Goal: Task Accomplishment & Management: Use online tool/utility

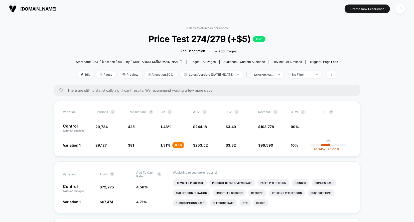
scroll to position [997, 0]
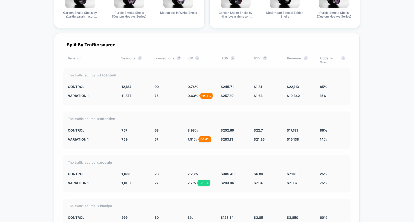
drag, startPoint x: 192, startPoint y: 88, endPoint x: 328, endPoint y: 185, distance: 167.2
click at [328, 185] on div "Split By Traffic source Variation Sessions ? Transactions ? CR ? AOV ? PSV ? Re…" at bounding box center [207, 157] width 306 height 248
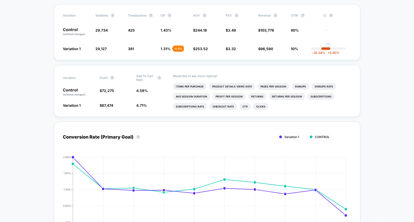
scroll to position [0, 0]
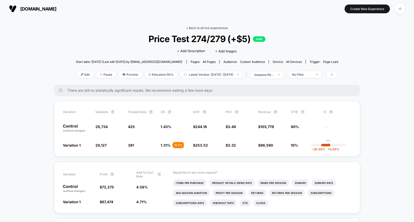
click at [207, 27] on link "< Back to all live experiences" at bounding box center [208, 28] width 42 height 4
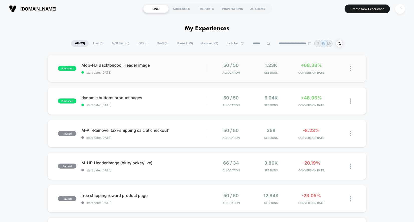
click at [199, 57] on div "published Mob-FB-Backtoscool Header image start date: [DATE] 50 / 50 Allocation…" at bounding box center [207, 69] width 319 height 28
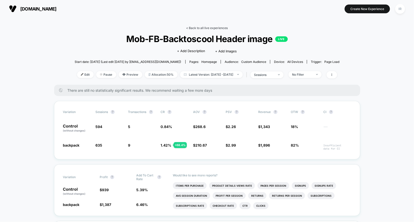
click at [213, 28] on link "< Back to all live experiences" at bounding box center [208, 28] width 42 height 4
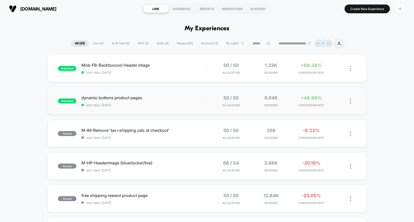
click at [215, 105] on div "50 / 50 Allocation" at bounding box center [231, 101] width 38 height 12
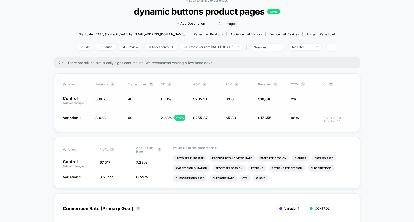
scroll to position [10, 0]
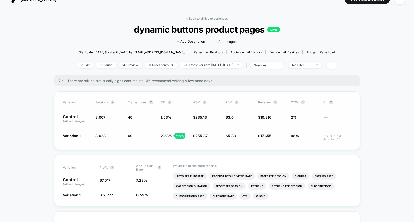
drag, startPoint x: 55, startPoint y: 118, endPoint x: 298, endPoint y: 142, distance: 244.6
click at [298, 142] on div "Variation Sessions ? Transactions ? CR ? AOV ? PSV ? Revenue ? OTW ? CI ? Contr…" at bounding box center [207, 121] width 306 height 58
drag, startPoint x: 300, startPoint y: 139, endPoint x: 74, endPoint y: 86, distance: 232.0
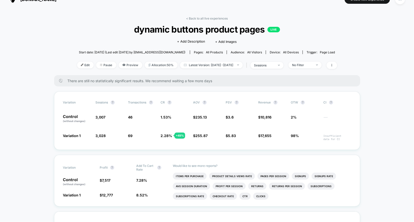
click at [74, 86] on div "There are still no statistically significant results. We recommend waiting a fe…" at bounding box center [207, 80] width 306 height 11
click at [223, 17] on link "< Back to all live experiences" at bounding box center [208, 19] width 42 height 4
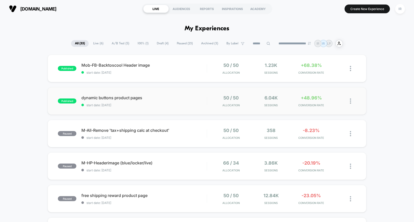
click at [169, 96] on span "dynamic buttons product pages" at bounding box center [144, 97] width 126 height 5
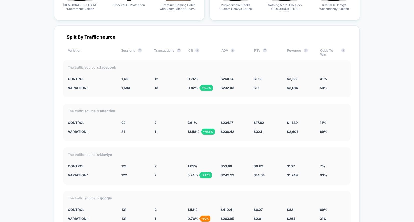
scroll to position [1062, 0]
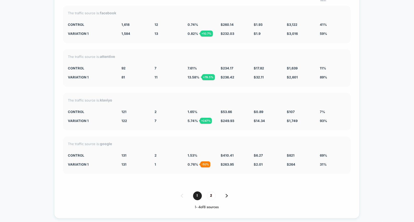
drag, startPoint x: 152, startPoint y: 152, endPoint x: 348, endPoint y: 173, distance: 196.7
click at [348, 173] on div "Split By Traffic source Variation Sessions ? Transactions ? CR ? AOV ? PSV ? Re…" at bounding box center [207, 95] width 306 height 248
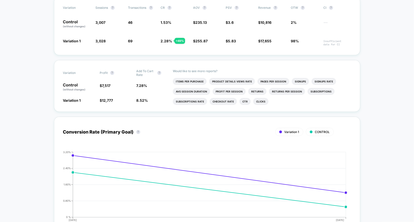
scroll to position [32, 0]
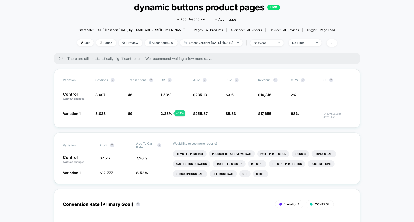
click at [129, 38] on div "< Back to all live experiences dynamic buttons product pages LIVE Click to edit…" at bounding box center [207, 23] width 260 height 59
click at [127, 41] on span "Preview" at bounding box center [131, 42] width 24 height 7
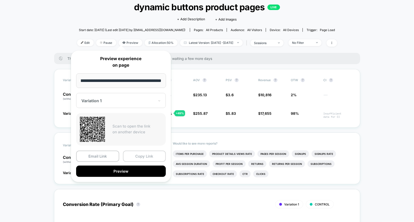
scroll to position [0, 0]
click at [138, 155] on button "Copy Link" at bounding box center [144, 156] width 43 height 11
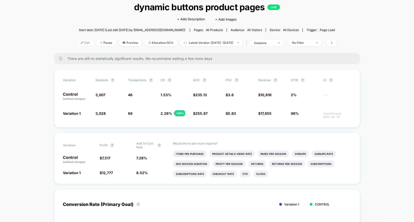
click at [77, 44] on span "Edit" at bounding box center [85, 42] width 17 height 7
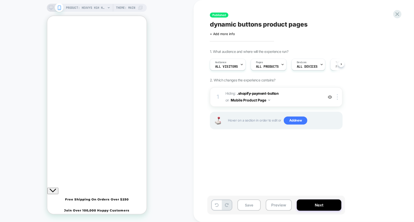
scroll to position [0, 0]
click at [294, 100] on span "Hiding : .shopify-payment-button .shopify-payment-button on Mobile Product Page" at bounding box center [274, 97] width 96 height 14
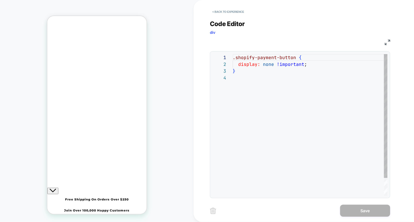
scroll to position [20, 0]
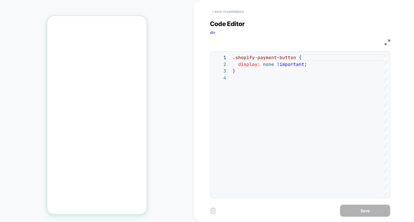
click at [226, 12] on button "< Back to experience" at bounding box center [228, 12] width 37 height 8
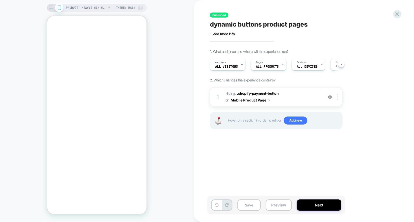
scroll to position [0, 0]
click at [278, 65] on div "Pages ALL PRODUCTS" at bounding box center [267, 64] width 33 height 11
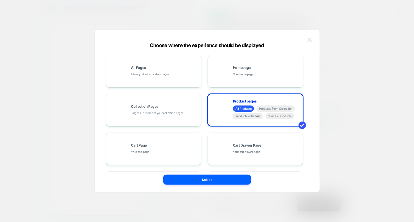
click at [310, 38] on img at bounding box center [310, 40] width 5 height 4
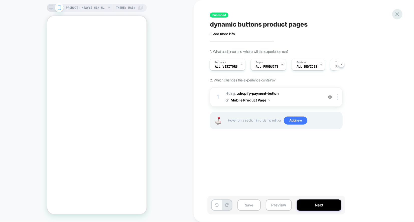
click at [395, 15] on icon at bounding box center [397, 14] width 7 height 7
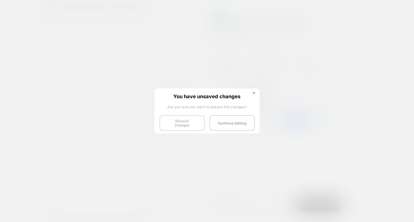
click at [198, 120] on button "Discard Changes" at bounding box center [182, 123] width 45 height 16
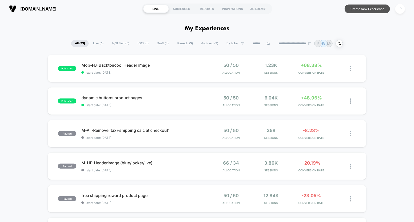
click at [372, 10] on button "Create New Experience" at bounding box center [367, 9] width 45 height 9
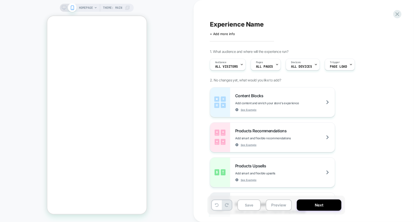
click at [224, 24] on span "Experience Name" at bounding box center [237, 25] width 54 height 8
click at [54, 35] on icon "Close" at bounding box center [51, 37] width 4 height 4
click at [214, 23] on textarea at bounding box center [213, 25] width 7 height 8
type textarea "**********"
click at [361, 23] on icon at bounding box center [363, 24] width 6 height 6
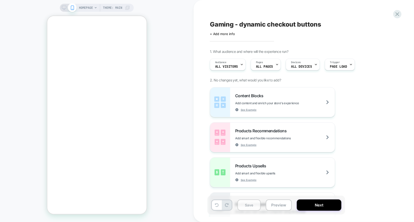
click at [257, 205] on button "Save" at bounding box center [249, 205] width 23 height 11
click at [400, 13] on icon at bounding box center [397, 14] width 7 height 7
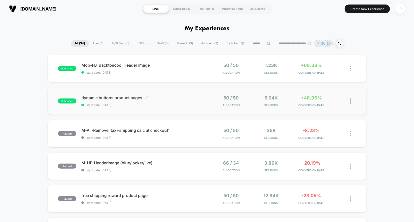
click at [167, 97] on span "dynamic buttons product pages Click to edit experience details" at bounding box center [144, 97] width 126 height 5
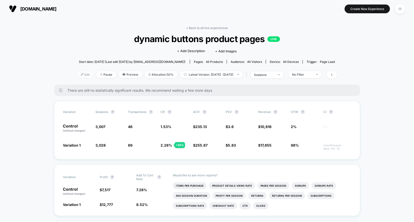
click at [80, 75] on span "Edit" at bounding box center [85, 74] width 17 height 7
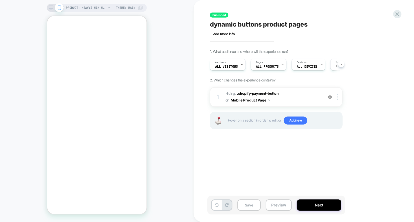
scroll to position [0, 0]
click at [255, 99] on button "Mobile Product Page" at bounding box center [251, 100] width 40 height 7
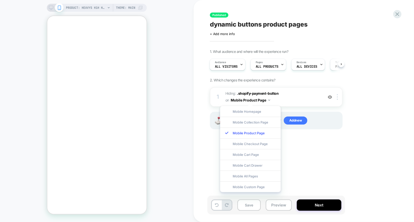
click at [383, 68] on div "1. What audience and where will the experience run? Audience All Visitors Pages…" at bounding box center [301, 95] width 183 height 93
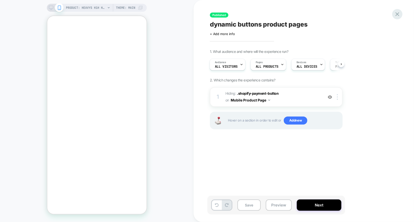
click at [398, 12] on icon at bounding box center [397, 14] width 7 height 7
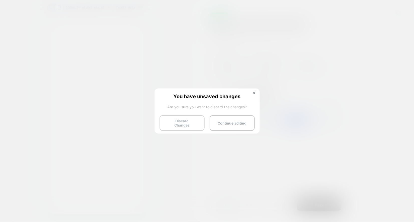
click at [184, 127] on button "Discard Changes" at bounding box center [182, 123] width 45 height 16
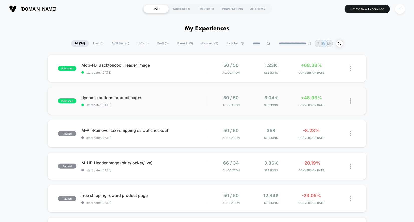
click at [351, 101] on img at bounding box center [350, 101] width 1 height 5
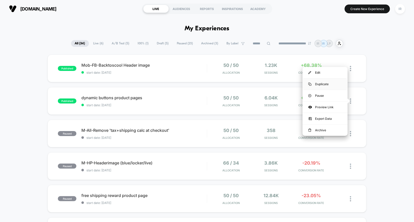
click at [332, 84] on div "Duplicate" at bounding box center [325, 83] width 45 height 11
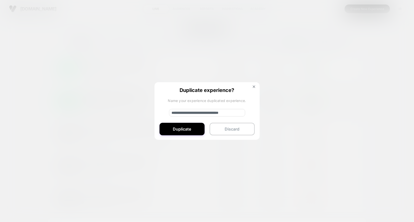
drag, startPoint x: 191, startPoint y: 125, endPoint x: 191, endPoint y: 114, distance: 10.5
click at [191, 114] on div "**********" at bounding box center [207, 111] width 105 height 58
drag, startPoint x: 188, startPoint y: 113, endPoint x: 140, endPoint y: 113, distance: 48.6
click at [350, 107] on div "**********" at bounding box center [353, 101] width 6 height 12
click at [238, 114] on input "**********" at bounding box center [207, 113] width 76 height 8
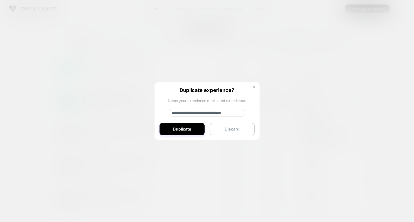
scroll to position [0, 12]
type input "**********"
click at [188, 129] on button "Duplicate" at bounding box center [182, 129] width 45 height 13
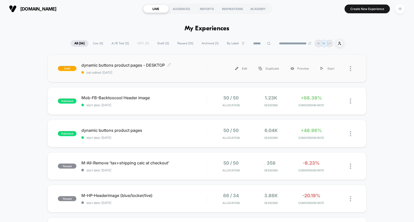
click at [192, 63] on span "dynamic buttons product pages - DESKTOP Click to edit experience details" at bounding box center [144, 65] width 126 height 5
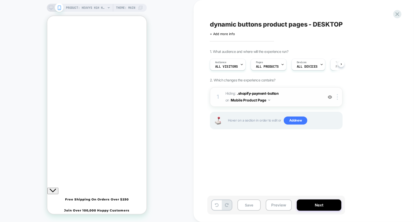
scroll to position [0, 0]
click at [272, 97] on span "Hiding : .shopify-payment-button .shopify-payment-button on Mobile Product Page" at bounding box center [274, 97] width 96 height 14
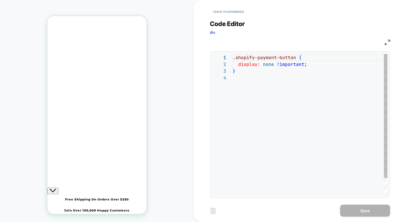
scroll to position [20, 0]
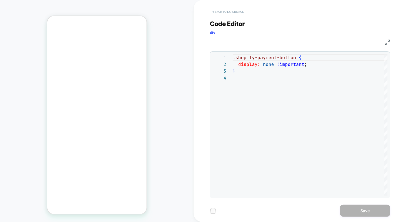
click at [234, 12] on button "< Back to experience" at bounding box center [228, 12] width 37 height 8
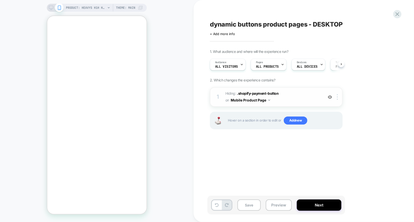
scroll to position [0, 0]
click at [261, 99] on button "Mobile Product Page" at bounding box center [251, 100] width 40 height 7
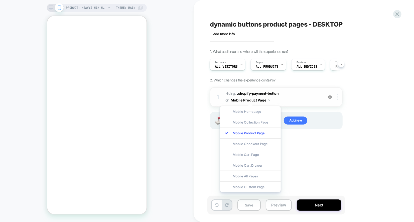
click at [339, 99] on div at bounding box center [338, 97] width 8 height 6
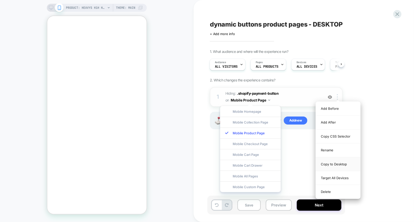
click at [333, 162] on div "Copy to Desktop" at bounding box center [338, 164] width 45 height 14
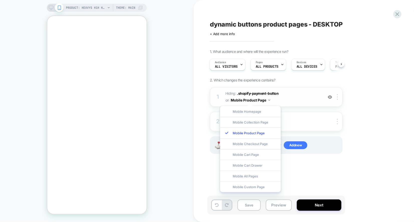
click at [333, 96] on div at bounding box center [330, 97] width 8 height 6
click at [364, 119] on div "1. What audience and where will the experience run? Audience All Visitors Pages…" at bounding box center [301, 107] width 183 height 117
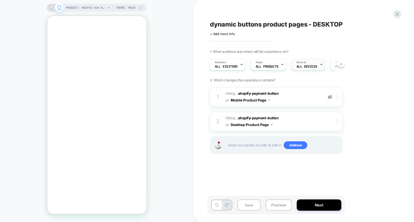
click at [304, 61] on span "Devices" at bounding box center [302, 63] width 10 height 4
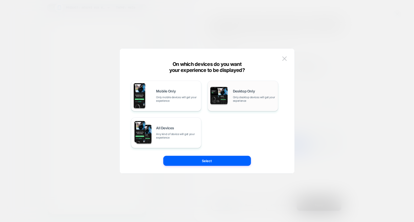
click at [241, 101] on span "Only desktop devices will get your experience" at bounding box center [254, 99] width 43 height 7
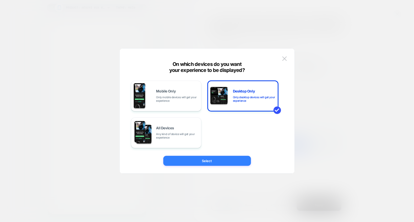
click at [222, 162] on button "Select" at bounding box center [207, 161] width 88 height 10
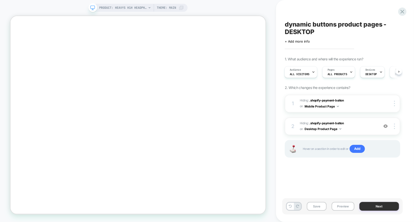
scroll to position [0, 185]
click at [375, 204] on button "Next" at bounding box center [380, 206] width 40 height 9
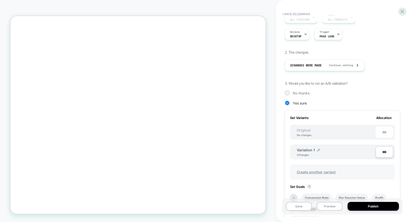
scroll to position [0, 371]
click at [318, 149] on img at bounding box center [319, 150] width 3 height 3
click at [313, 151] on input "**********" at bounding box center [315, 153] width 36 height 10
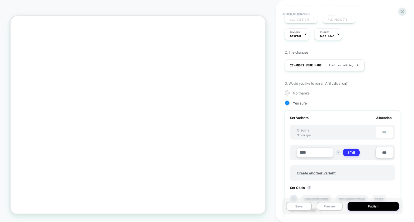
type input "****"
click at [357, 151] on button "Save" at bounding box center [351, 153] width 17 height 8
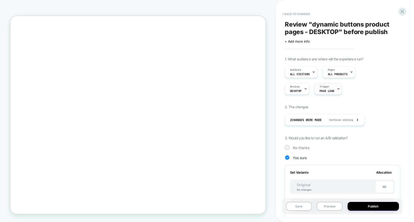
scroll to position [0, 556]
click at [294, 92] on span "DESKTOP" at bounding box center [296, 91] width 12 height 4
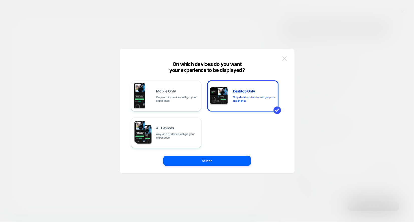
click at [285, 60] on img at bounding box center [285, 58] width 5 height 4
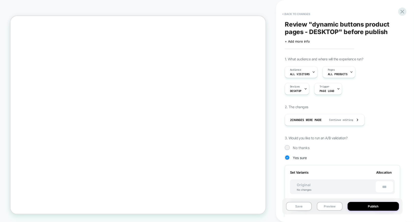
scroll to position [0, 742]
click at [402, 11] on icon at bounding box center [403, 12] width 4 height 4
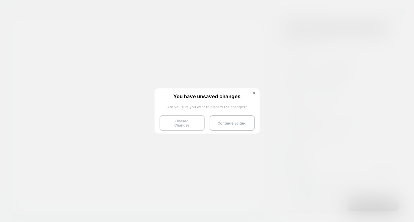
scroll to position [0, 531]
click at [176, 119] on button "Discard Changes" at bounding box center [182, 123] width 45 height 16
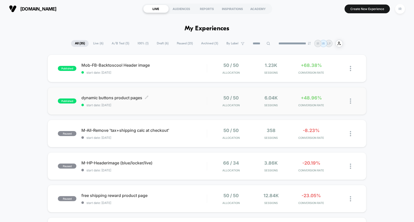
click at [170, 98] on span "dynamic buttons product pages Click to edit experience details" at bounding box center [144, 97] width 126 height 5
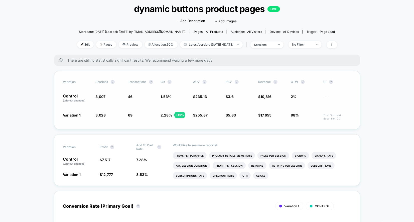
scroll to position [40, 0]
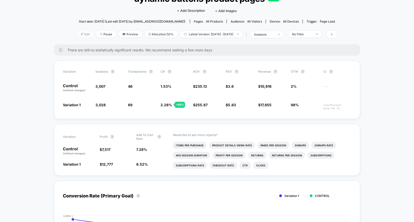
click at [77, 33] on span "Edit" at bounding box center [85, 34] width 17 height 7
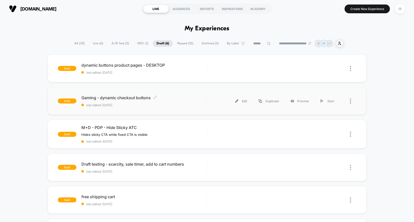
click at [175, 101] on div "Gaming - dynamic checkout buttons Click to edit experience details Click to edi…" at bounding box center [144, 101] width 126 height 12
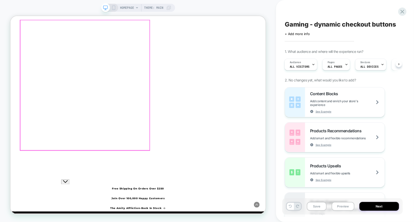
scroll to position [243, 0]
